Goal: Task Accomplishment & Management: Manage account settings

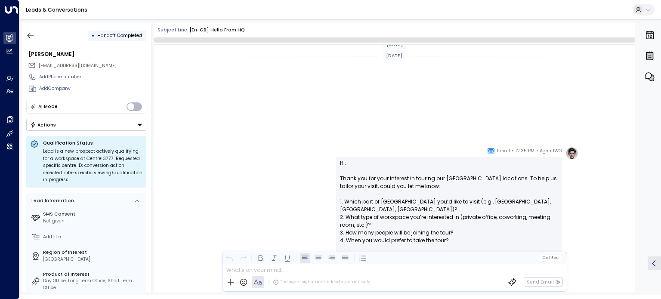
scroll to position [392, 0]
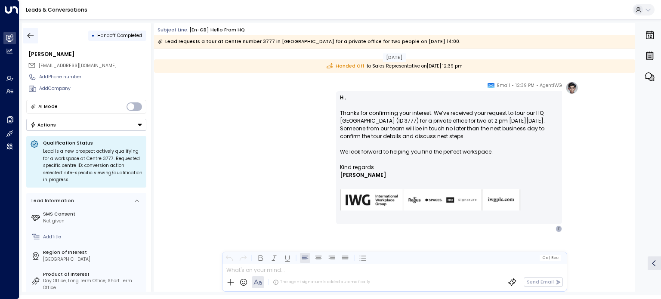
click at [29, 36] on icon "button" at bounding box center [30, 35] width 9 height 9
click at [32, 35] on icon "button" at bounding box center [30, 35] width 9 height 9
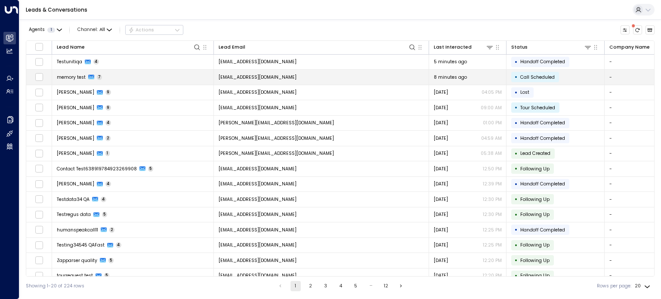
click at [86, 78] on div "memory test 7" at bounding box center [80, 77] width 46 height 6
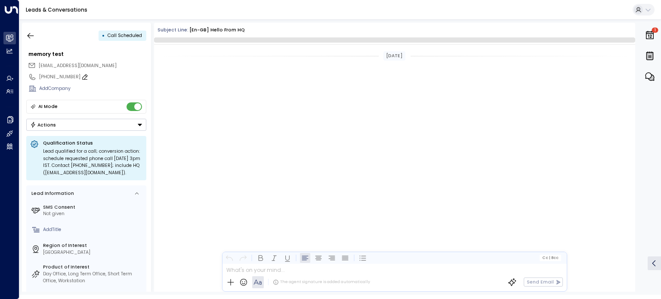
scroll to position [1546, 0]
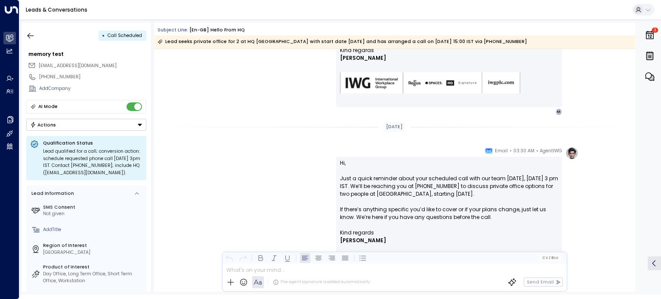
click at [73, 127] on button "Actions" at bounding box center [86, 125] width 120 height 12
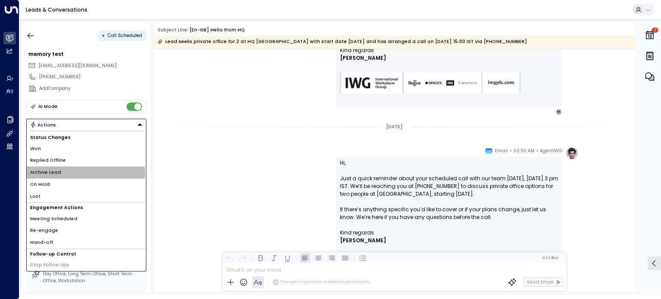
click at [76, 173] on li "Archive Lead" at bounding box center [86, 173] width 119 height 12
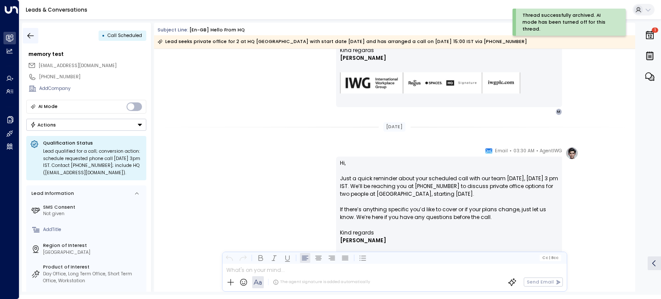
click at [30, 37] on icon "button" at bounding box center [31, 36] width 6 height 6
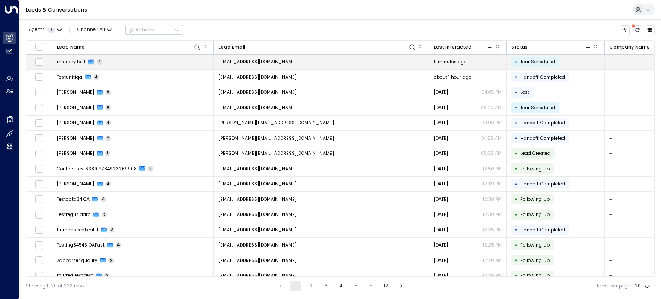
click at [76, 59] on span "memory test" at bounding box center [71, 62] width 29 height 6
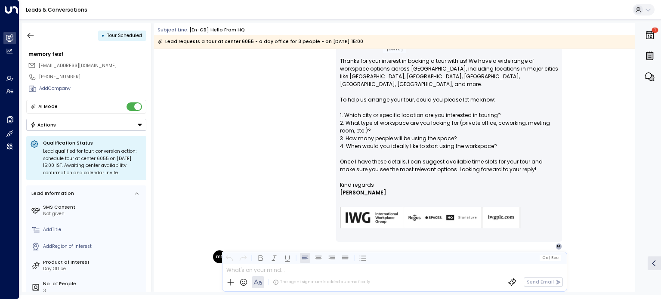
scroll to position [560, 0]
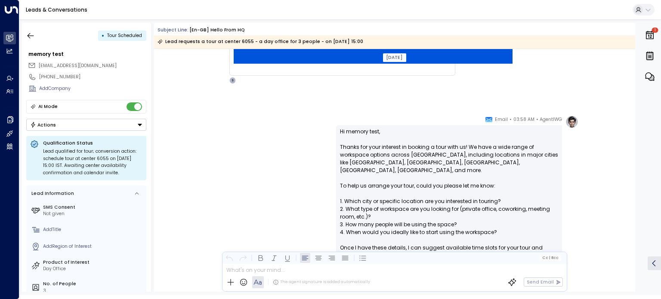
click at [605, 134] on div "AgentIWG • 03:58 AM • Email Hi memory test, Thanks for your interest in booking…" at bounding box center [394, 225] width 481 height 221
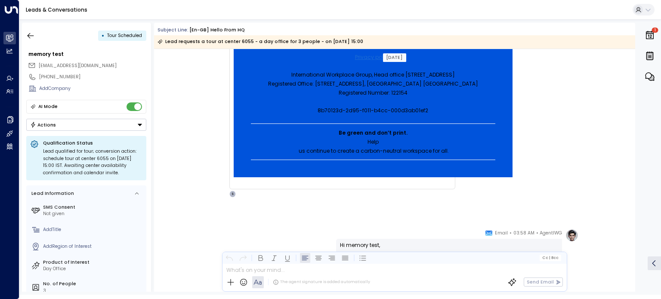
scroll to position [403, 0]
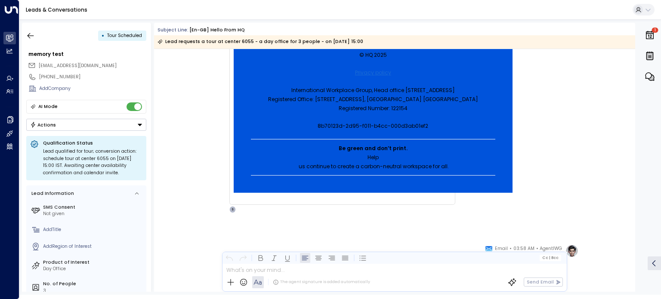
scroll to position [301, 0]
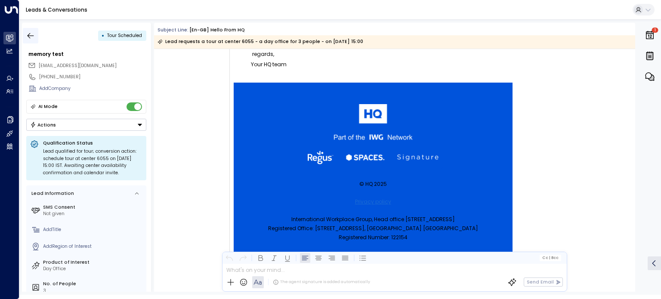
click at [34, 36] on icon "button" at bounding box center [30, 35] width 9 height 9
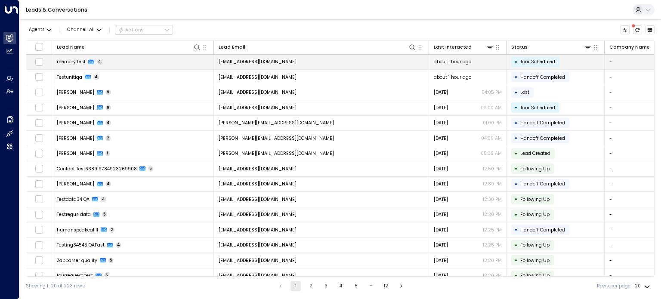
click at [112, 64] on td "memory test 4" at bounding box center [133, 62] width 162 height 15
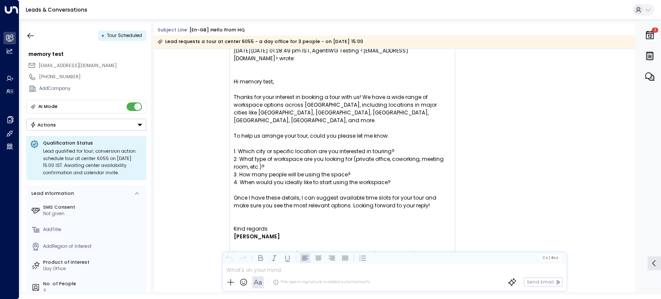
scroll to position [693, 0]
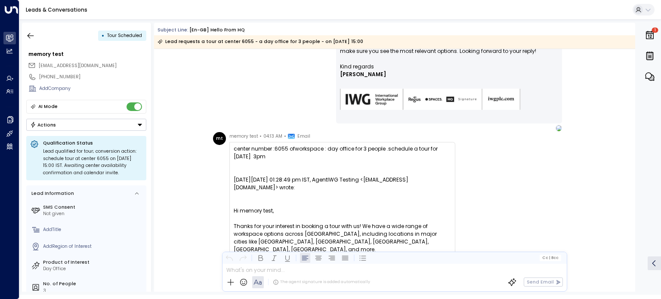
click at [72, 123] on button "Actions" at bounding box center [86, 125] width 120 height 12
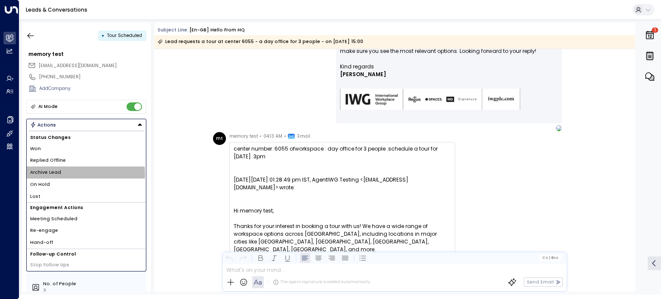
click at [68, 173] on li "Archive Lead" at bounding box center [86, 173] width 119 height 12
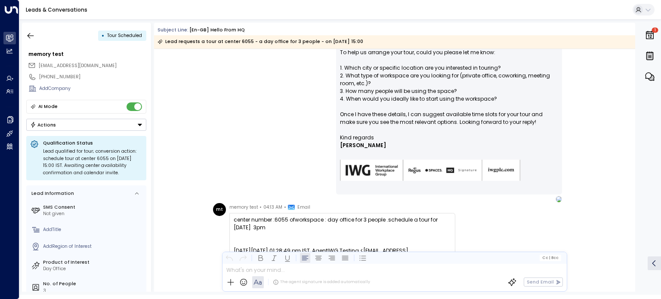
scroll to position [764, 0]
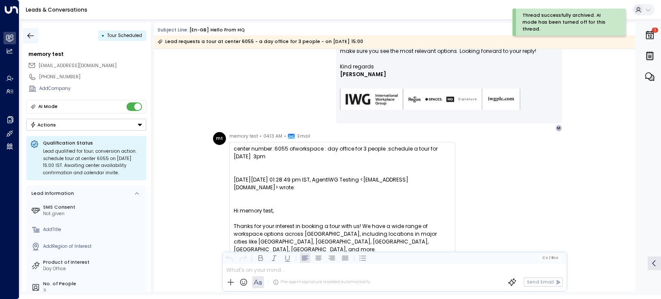
click at [29, 35] on icon "button" at bounding box center [31, 36] width 6 height 6
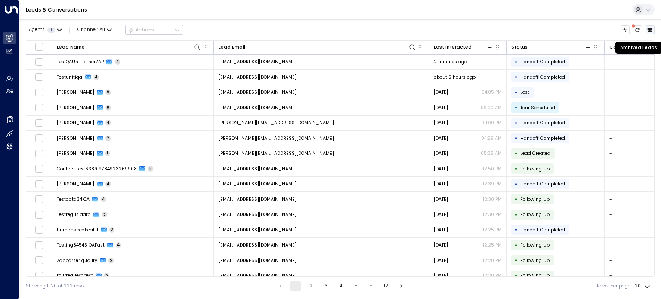
click at [652, 31] on icon "Archived Leads" at bounding box center [649, 30] width 5 height 5
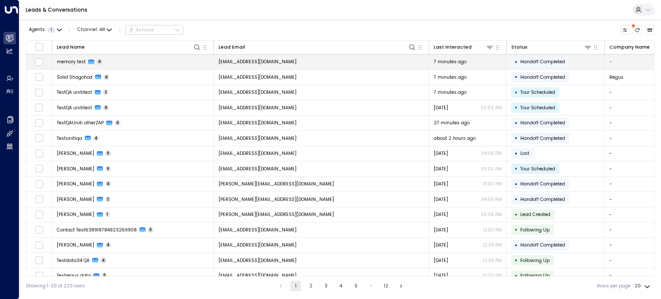
click at [84, 61] on span "memory test" at bounding box center [71, 62] width 29 height 6
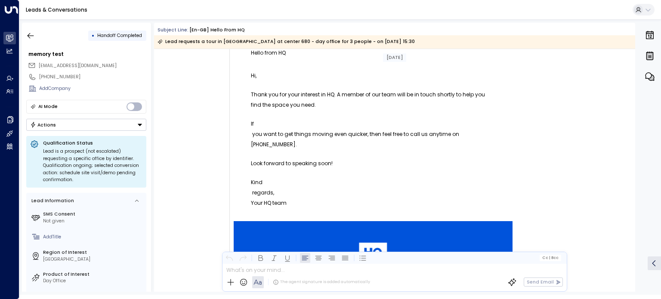
scroll to position [41, 0]
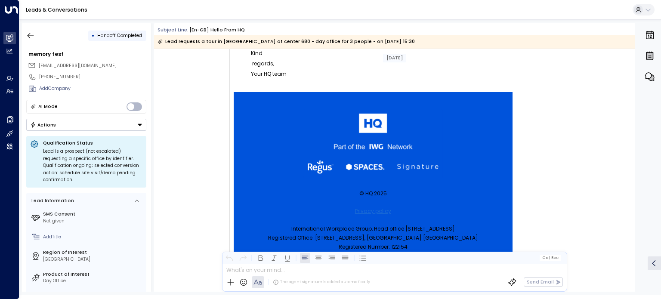
scroll to position [429, 0]
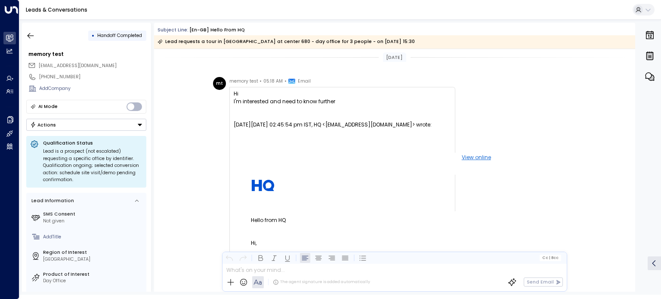
scroll to position [0, 0]
